Goal: Purchase product/service

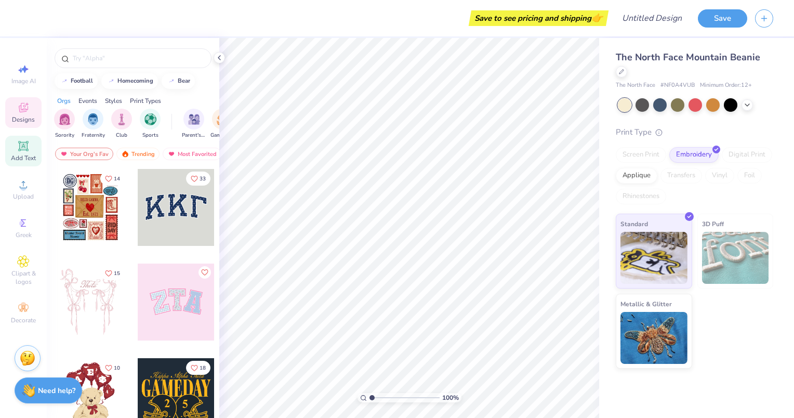
click at [20, 143] on icon at bounding box center [23, 146] width 10 height 10
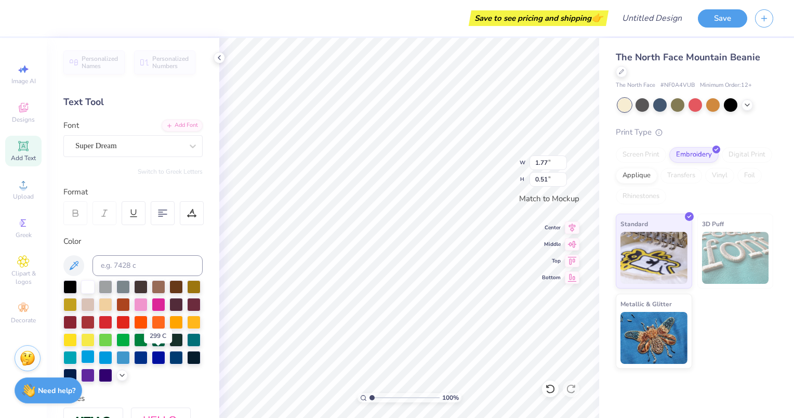
click at [95, 355] on div at bounding box center [88, 357] width 14 height 14
click at [152, 266] on input at bounding box center [148, 265] width 110 height 21
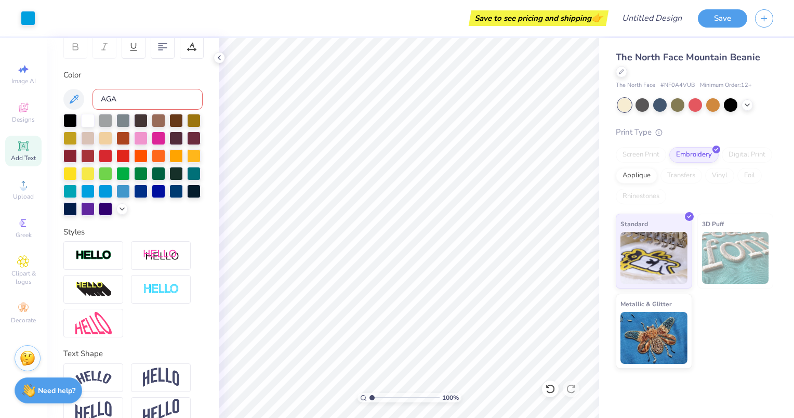
scroll to position [204, 0]
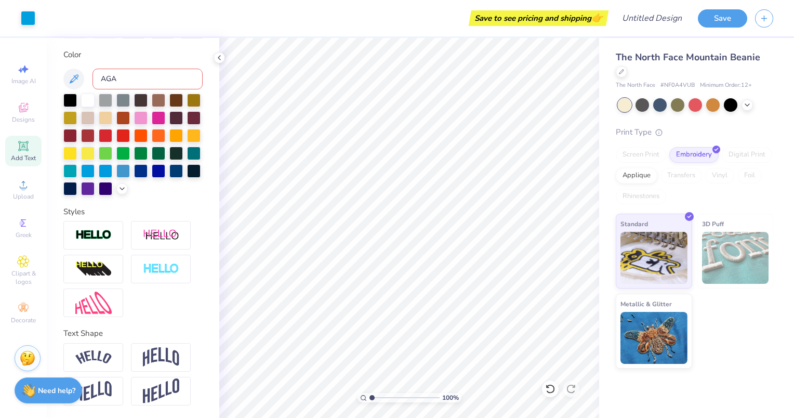
type input "AGA"
drag, startPoint x: 213, startPoint y: 410, endPoint x: 148, endPoint y: 268, distance: 155.9
click at [148, 268] on img at bounding box center [161, 269] width 36 height 12
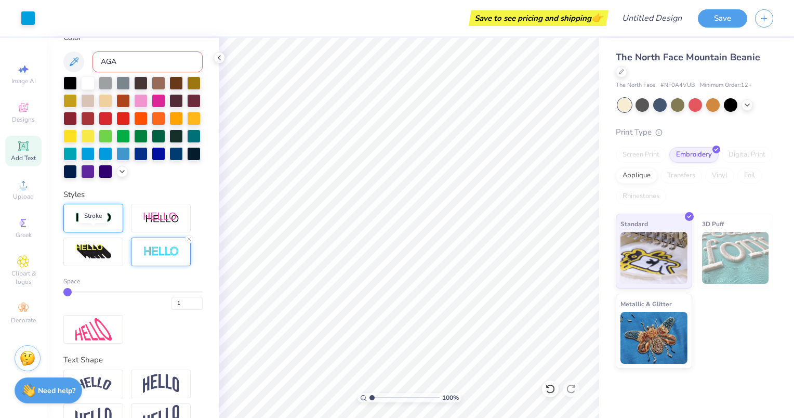
click at [77, 224] on img at bounding box center [93, 218] width 36 height 12
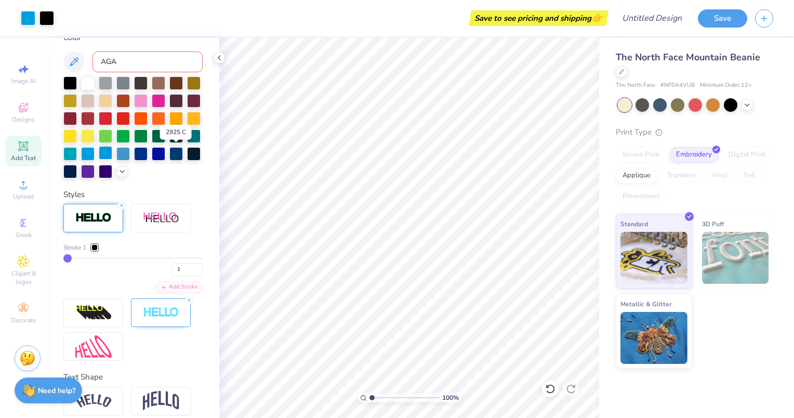
click at [112, 154] on div at bounding box center [106, 153] width 14 height 14
click at [134, 59] on input at bounding box center [148, 61] width 110 height 21
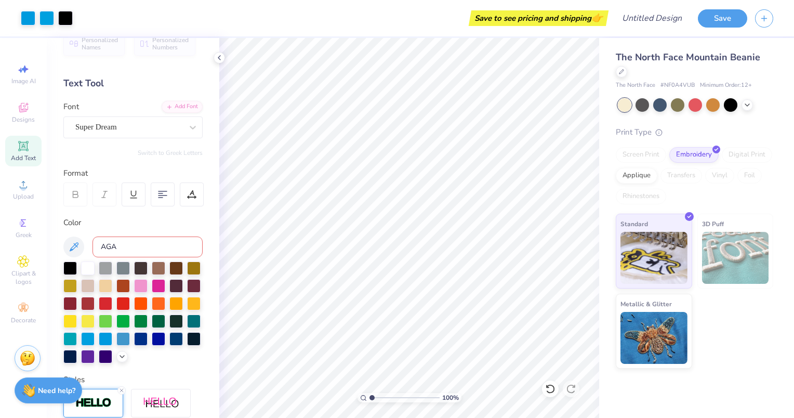
scroll to position [0, 0]
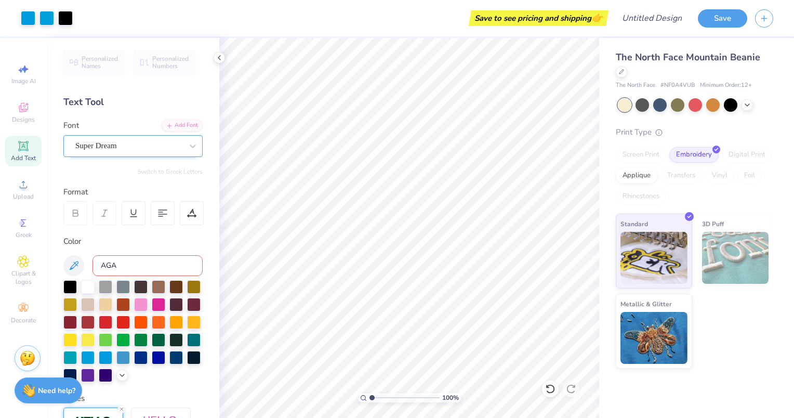
type input "AGA"
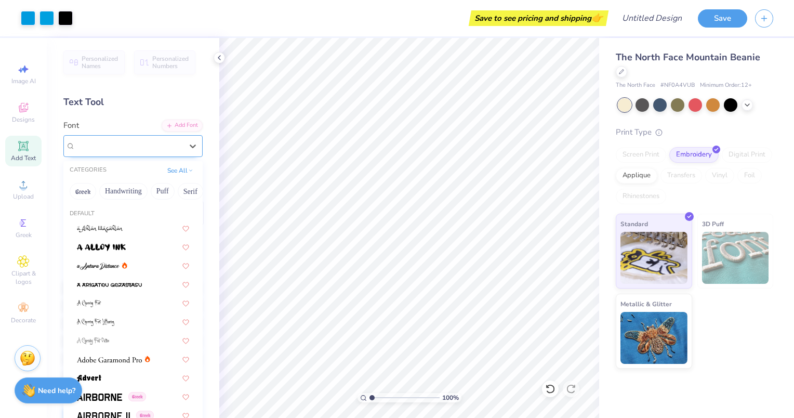
click at [173, 148] on div "Super Dream" at bounding box center [128, 146] width 109 height 16
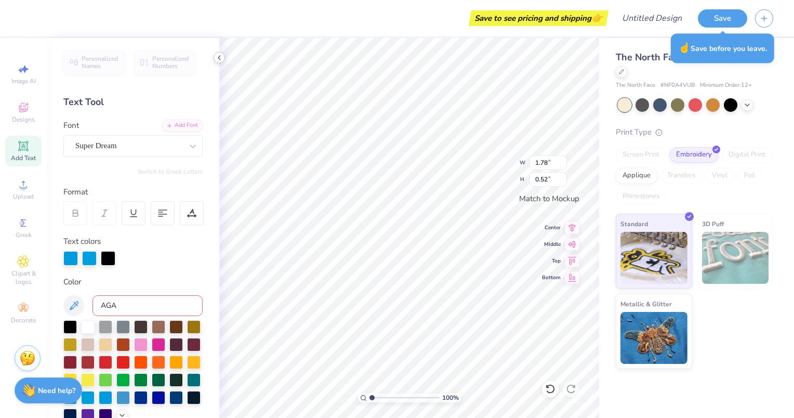
click at [220, 56] on icon at bounding box center [219, 58] width 8 height 8
